Goal: Information Seeking & Learning: Check status

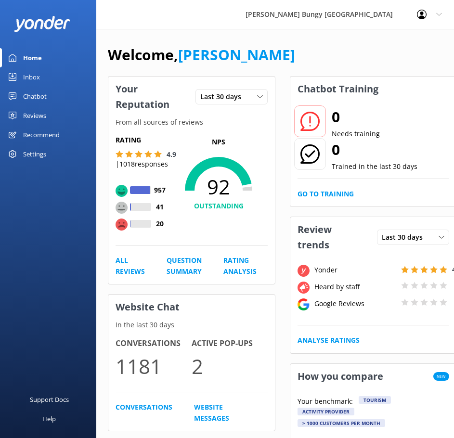
click at [37, 115] on div "Reviews" at bounding box center [34, 115] width 23 height 19
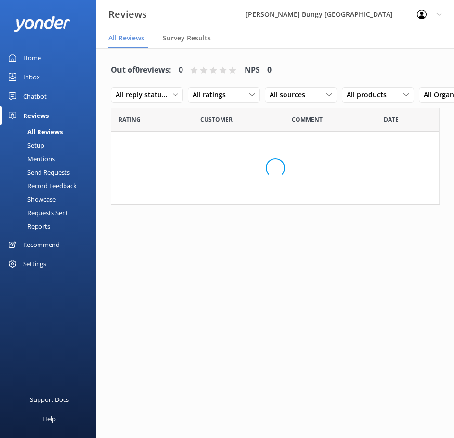
click at [47, 160] on div "Mentions" at bounding box center [30, 158] width 49 height 13
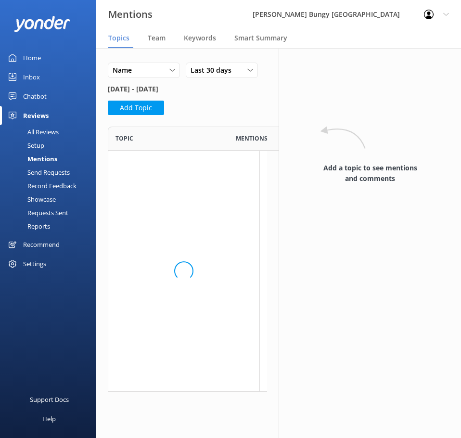
scroll to position [518, 145]
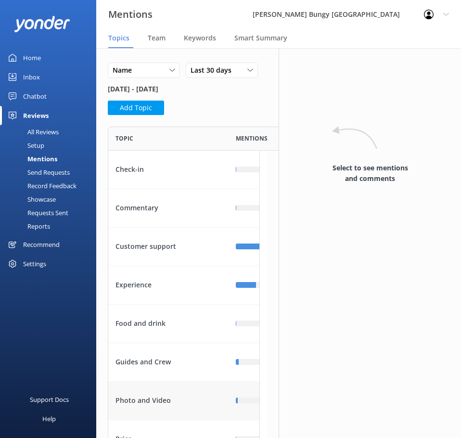
click at [169, 420] on div "Photo and Video" at bounding box center [168, 400] width 120 height 38
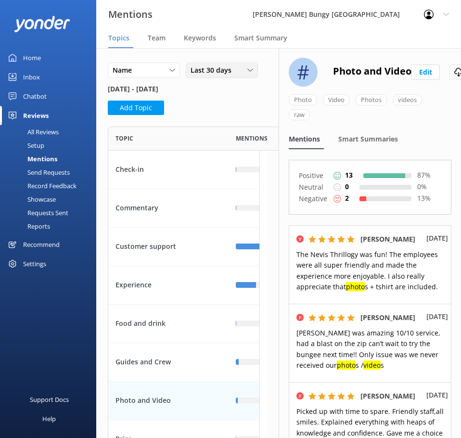
click at [191, 76] on span "Last 30 days" at bounding box center [214, 70] width 47 height 11
click at [186, 178] on link "Custom" at bounding box center [229, 167] width 86 height 19
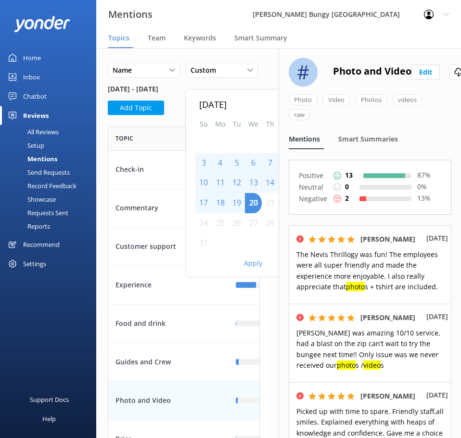
click at [278, 153] on div "1" at bounding box center [286, 143] width 16 height 20
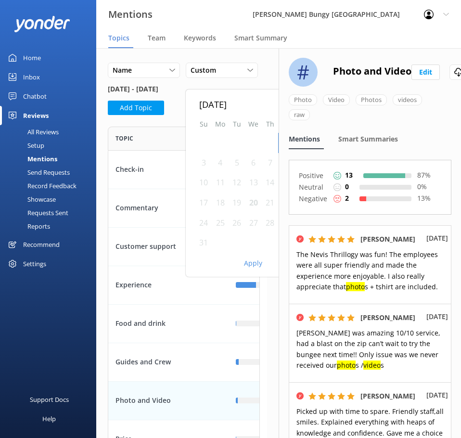
click at [245, 213] on div "20" at bounding box center [253, 203] width 17 height 20
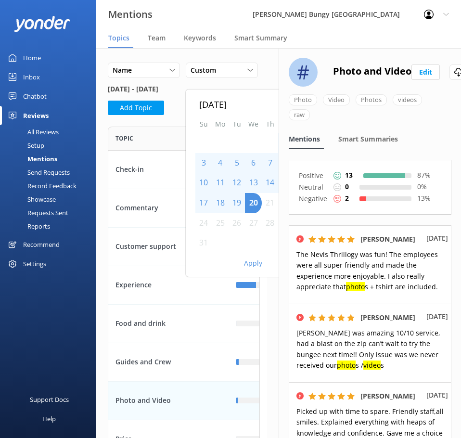
click at [244, 267] on button "Apply" at bounding box center [253, 263] width 18 height 7
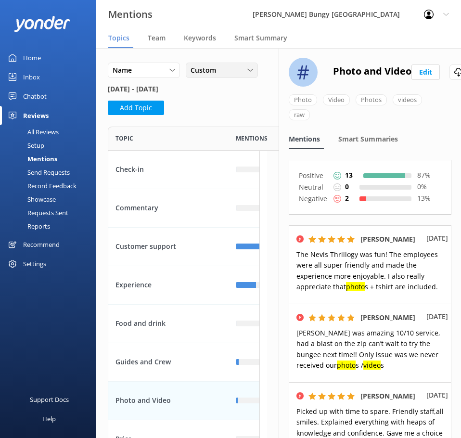
click at [188, 76] on div "Custom" at bounding box center [221, 70] width 67 height 11
click at [191, 173] on div "Custom" at bounding box center [202, 168] width 22 height 10
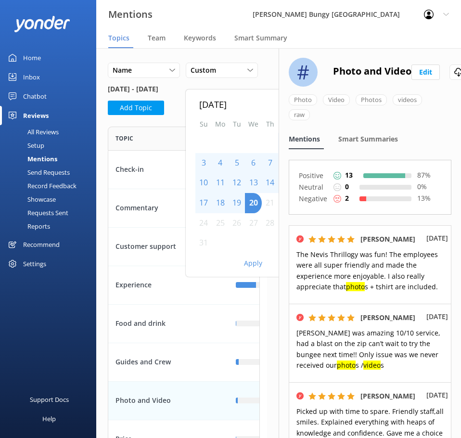
click at [278, 153] on div "1" at bounding box center [286, 143] width 16 height 20
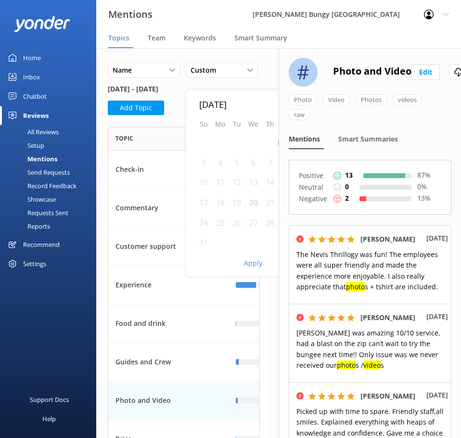
click at [245, 213] on div "20" at bounding box center [253, 203] width 17 height 20
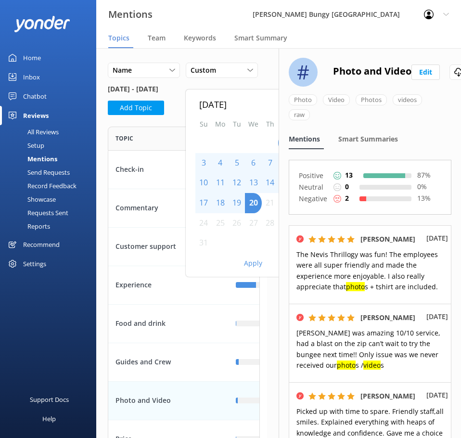
click at [244, 267] on button "Apply" at bounding box center [253, 263] width 18 height 7
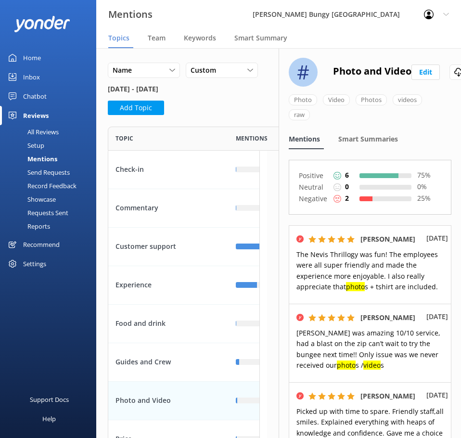
click at [171, 420] on div "Photo and Video" at bounding box center [168, 400] width 120 height 38
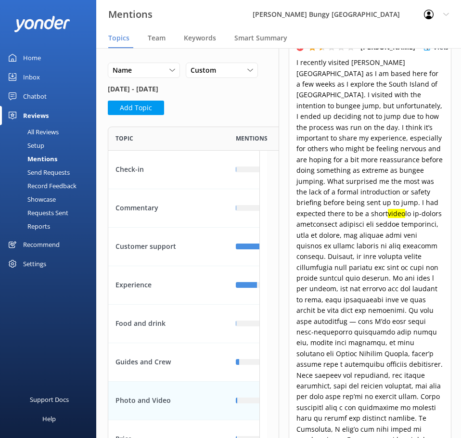
scroll to position [722, 0]
